Goal: Information Seeking & Learning: Learn about a topic

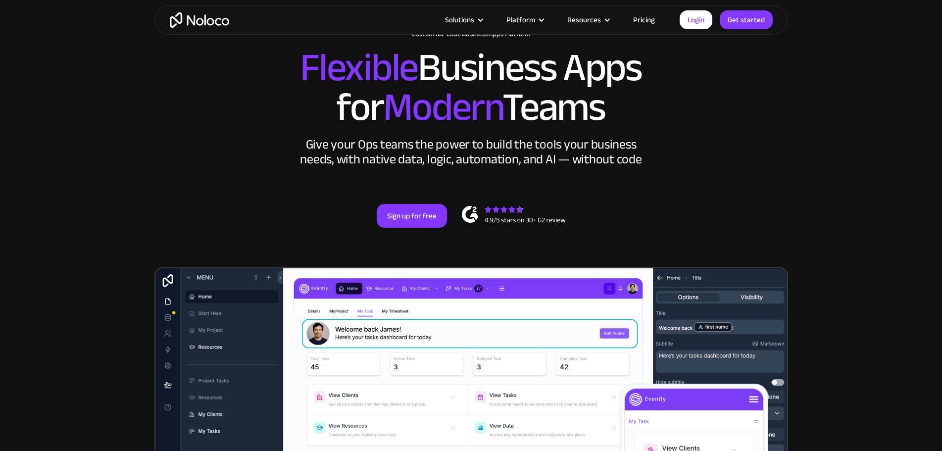
scroll to position [81, 0]
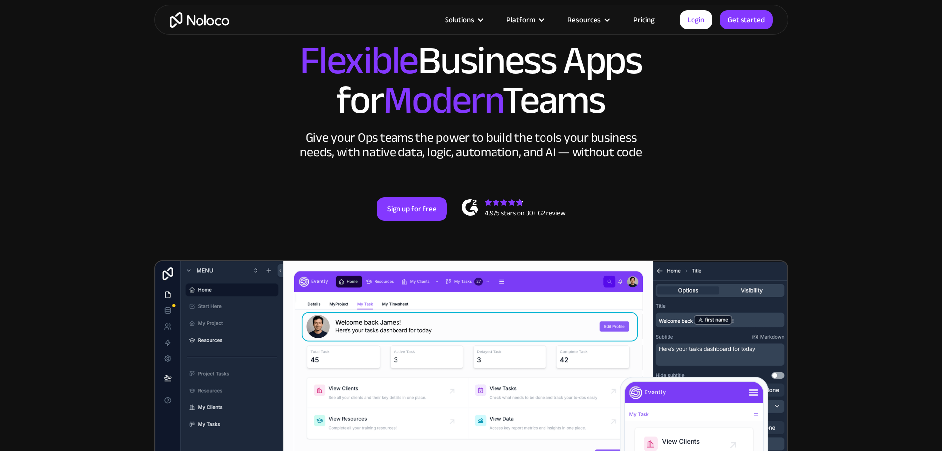
click at [645, 23] on link "Pricing" at bounding box center [644, 19] width 47 height 13
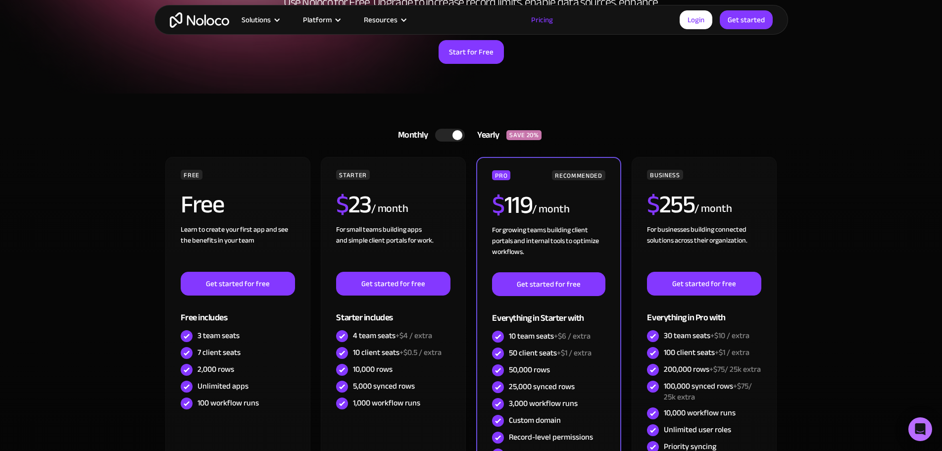
scroll to position [149, 0]
